Goal: Check status: Check status

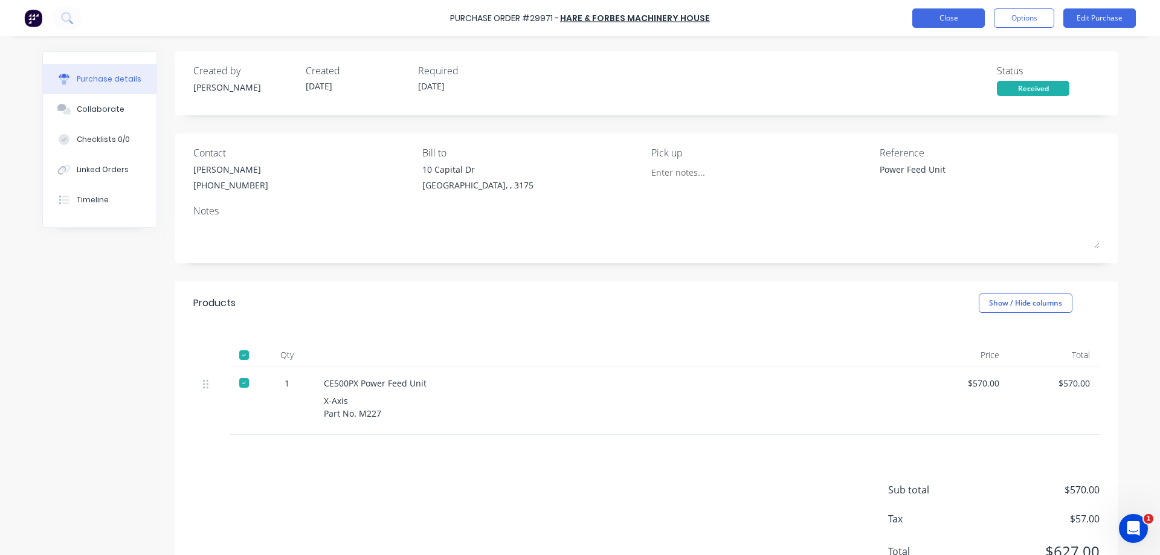
click at [940, 10] on button "Close" at bounding box center [949, 17] width 73 height 19
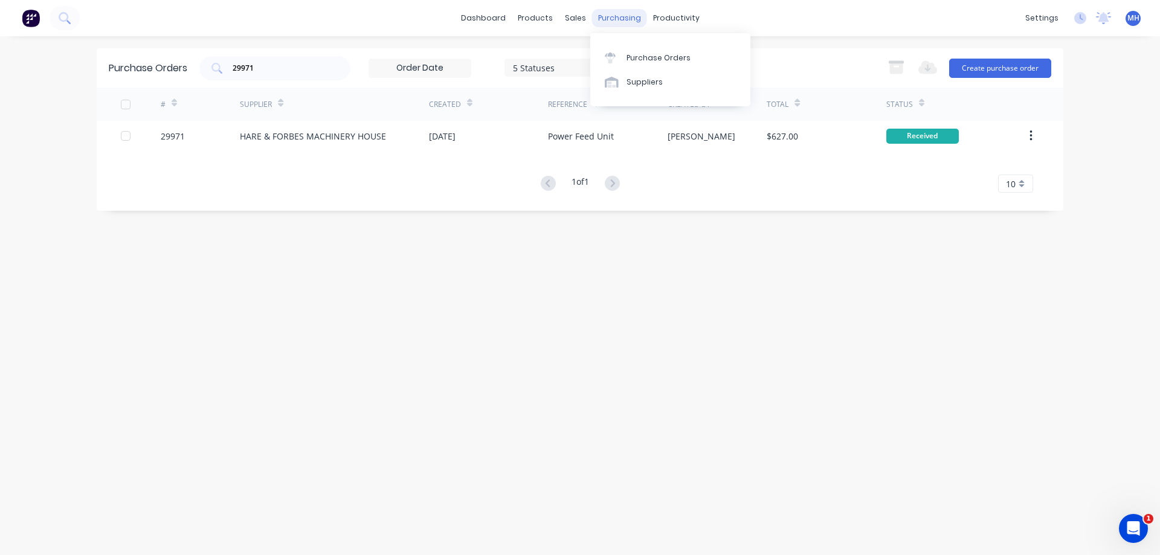
click at [619, 19] on div "purchasing" at bounding box center [619, 18] width 55 height 18
click at [629, 55] on div "Purchase Orders" at bounding box center [659, 58] width 64 height 11
drag, startPoint x: 270, startPoint y: 70, endPoint x: 22, endPoint y: 97, distance: 249.9
click at [231, 74] on input "29971" at bounding box center [281, 68] width 100 height 12
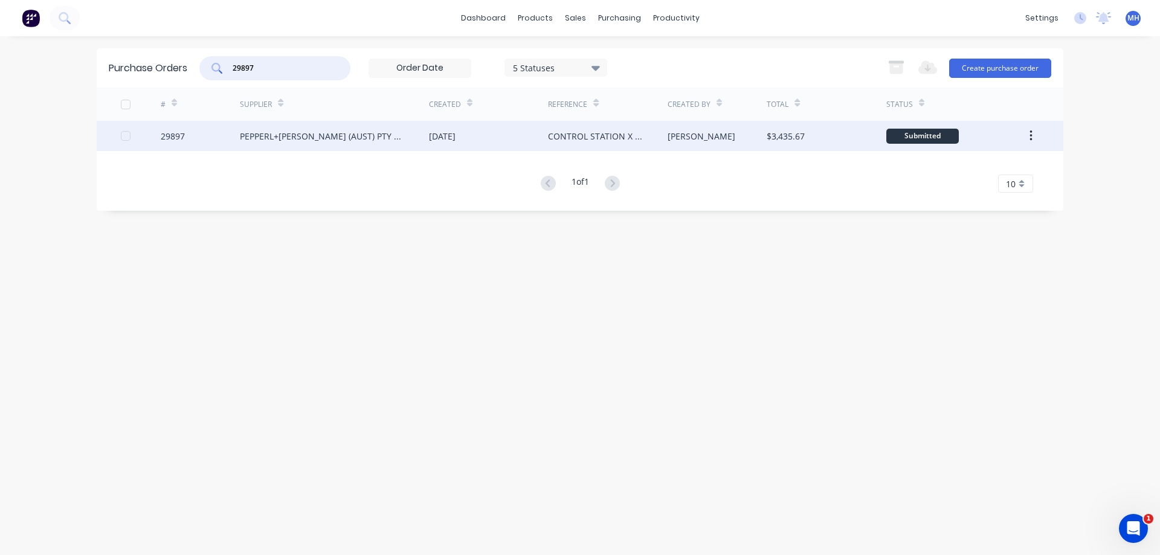
type input "29897"
click at [302, 141] on div "PEPPERL+[PERSON_NAME] (AUST) PTY LTD" at bounding box center [322, 136] width 165 height 13
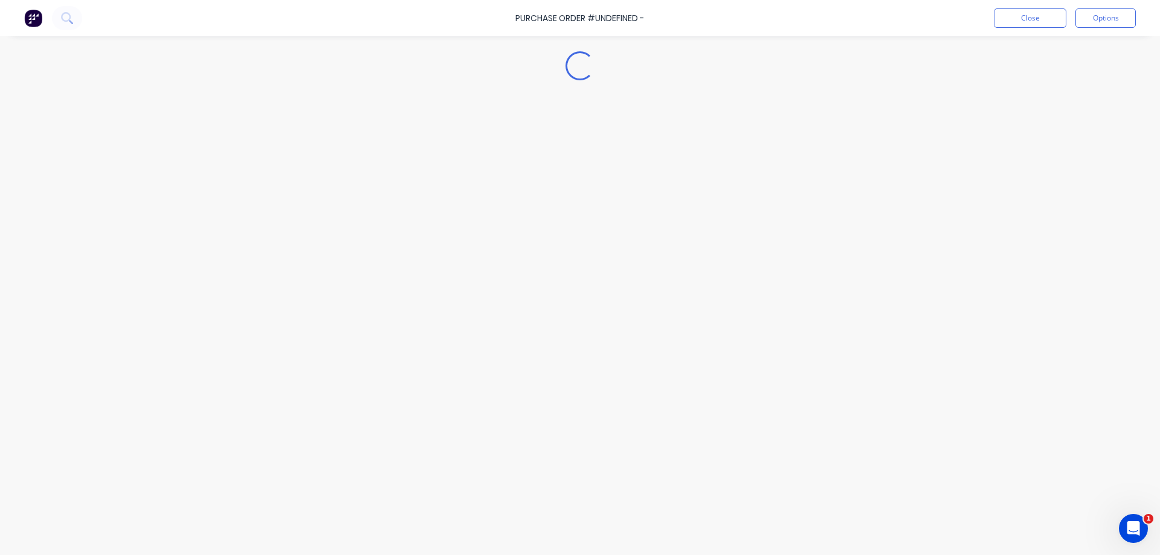
type textarea "x"
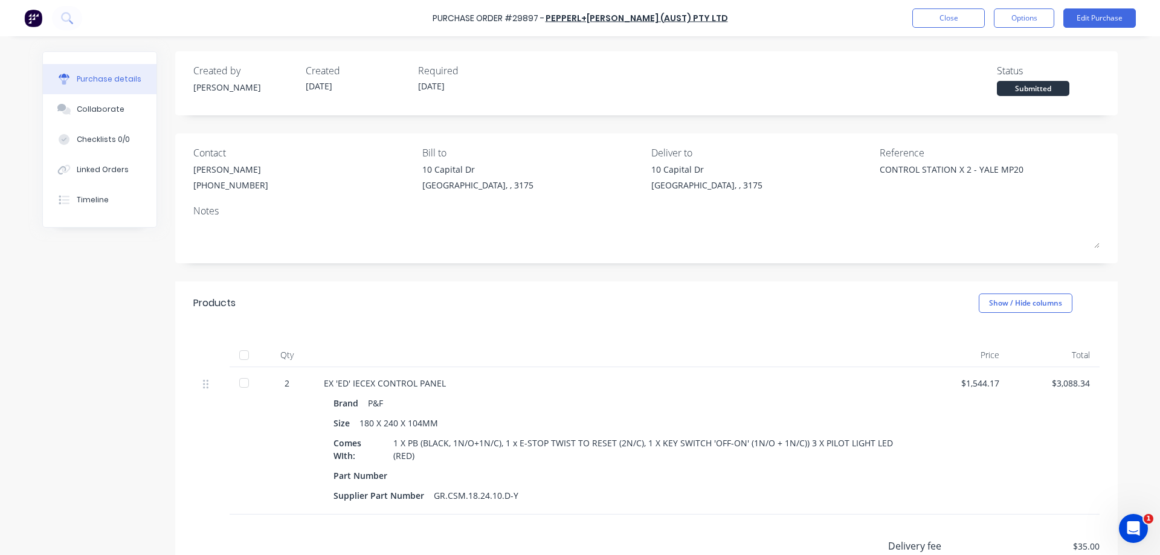
scroll to position [138, 0]
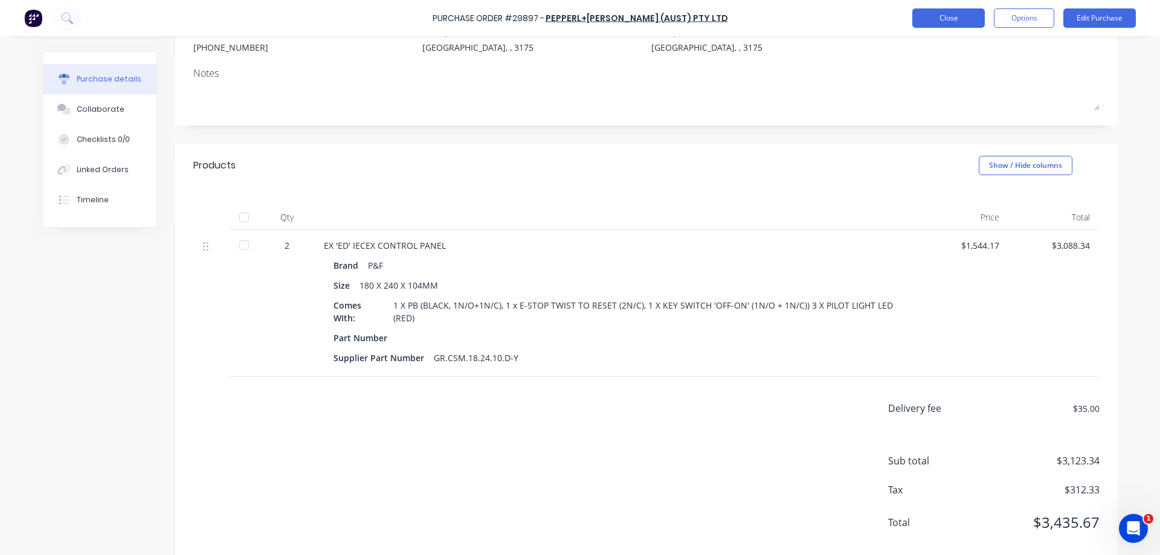
click at [948, 13] on button "Close" at bounding box center [949, 17] width 73 height 19
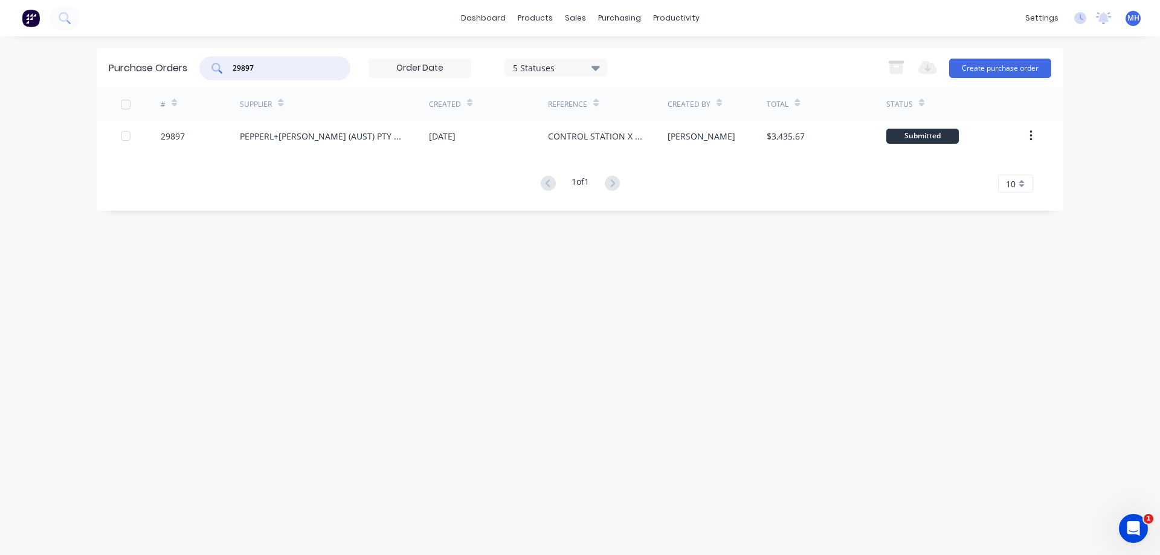
drag, startPoint x: 268, startPoint y: 73, endPoint x: 108, endPoint y: 79, distance: 160.3
click at [231, 74] on input "29897" at bounding box center [281, 68] width 100 height 12
type input "29983"
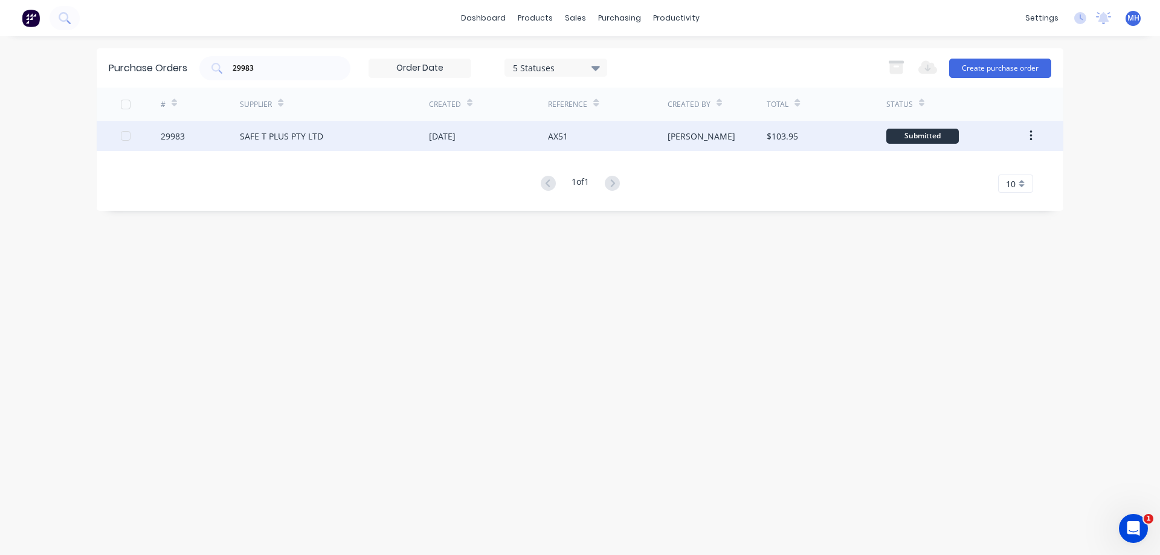
click at [291, 134] on div "SAFE T PLUS PTY LTD" at bounding box center [281, 136] width 83 height 13
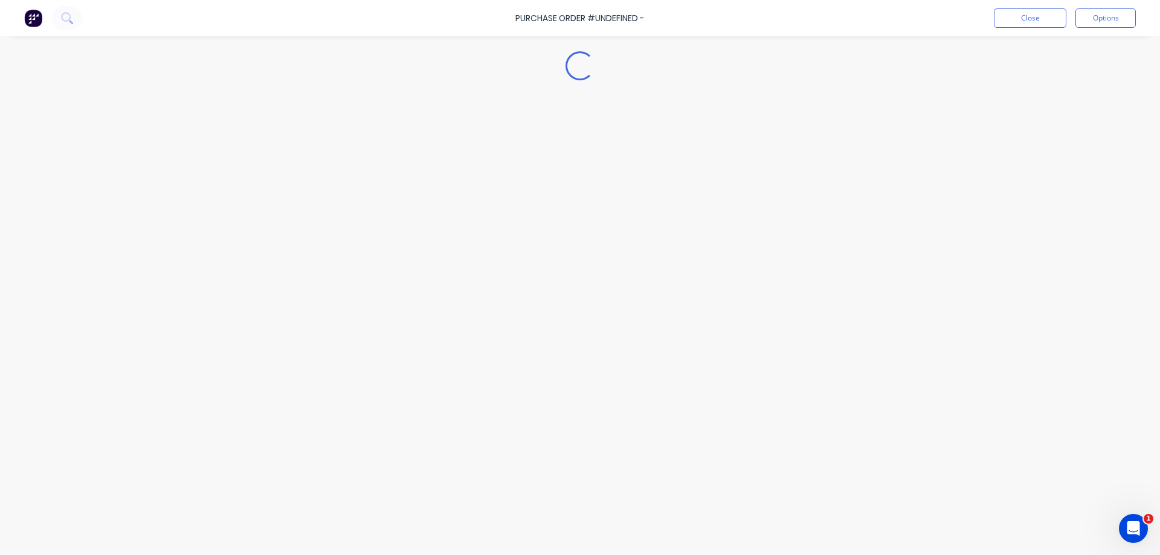
type textarea "x"
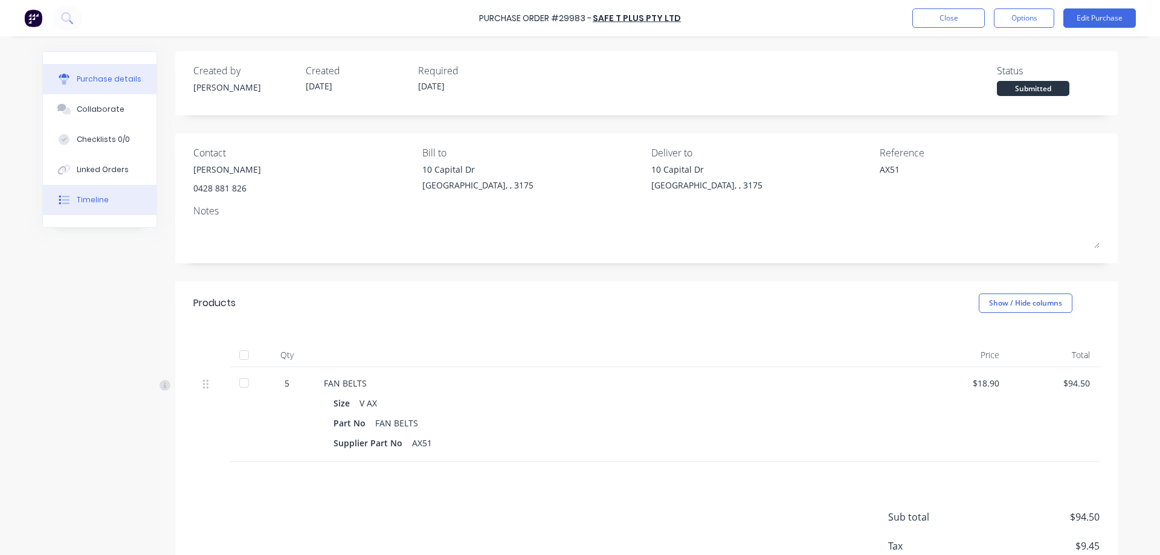
type textarea "x"
click at [773, 15] on button "Close" at bounding box center [949, 17] width 73 height 19
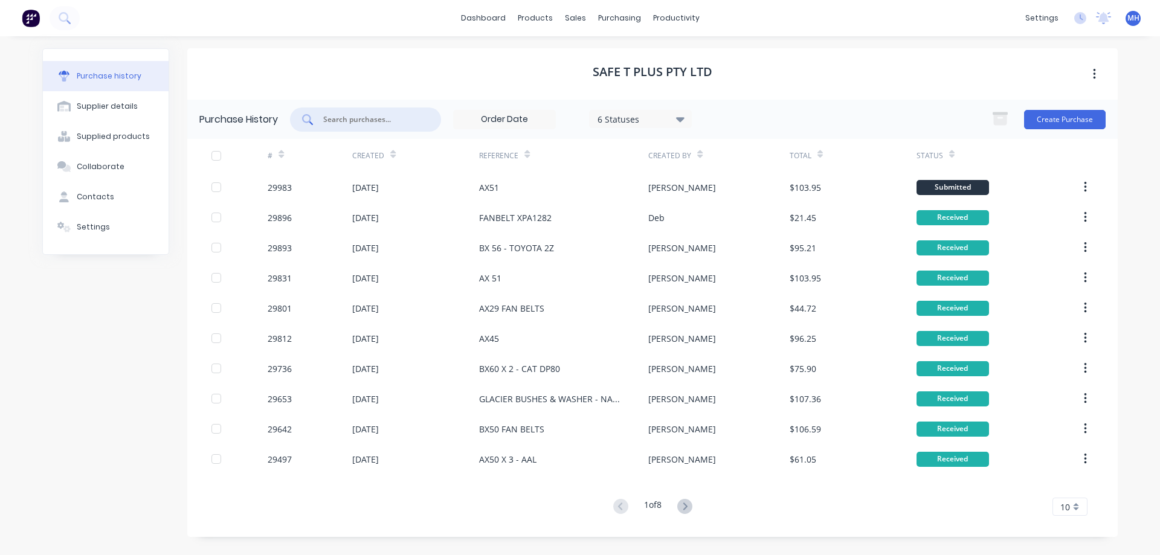
click at [389, 119] on input "text" at bounding box center [372, 120] width 100 height 12
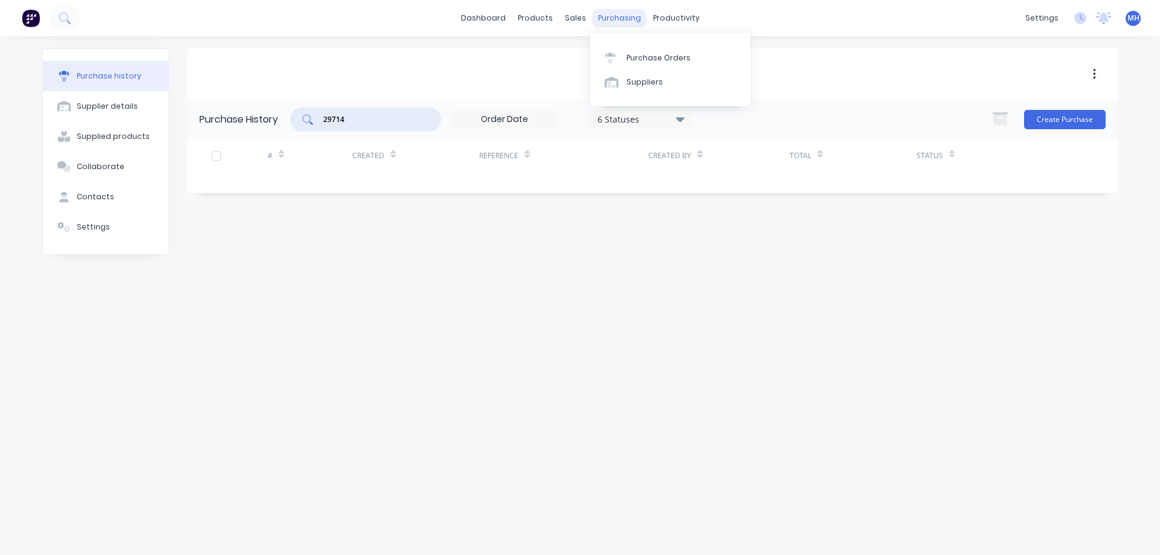
type input "29714"
click at [615, 19] on div "purchasing" at bounding box center [619, 18] width 55 height 18
click at [633, 57] on div "Purchase Orders" at bounding box center [659, 58] width 64 height 11
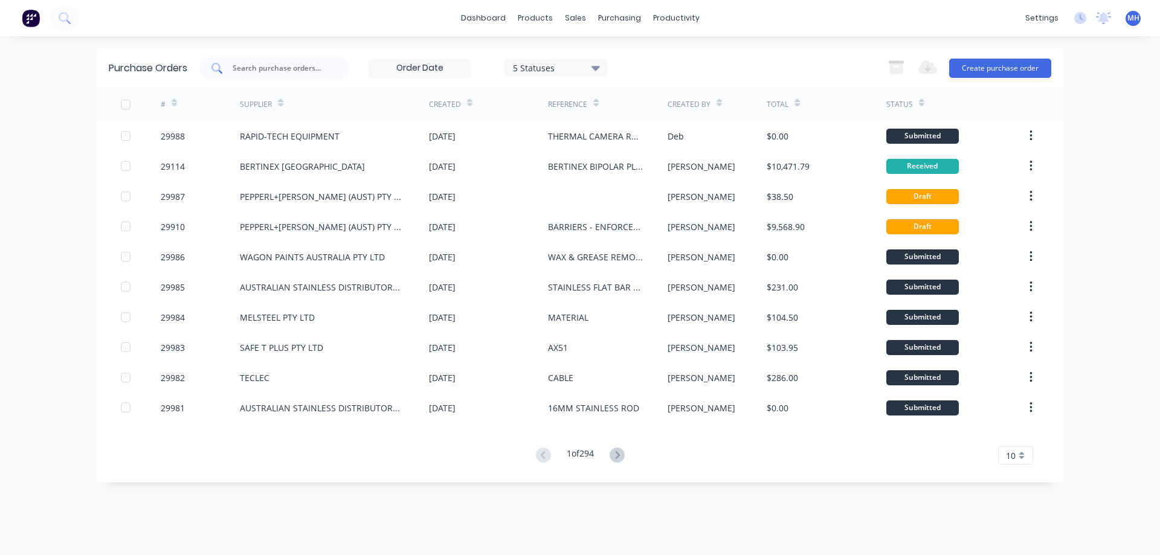
click at [296, 68] on input "text" at bounding box center [281, 68] width 100 height 12
type input "29714"
